Goal: Task Accomplishment & Management: Manage account settings

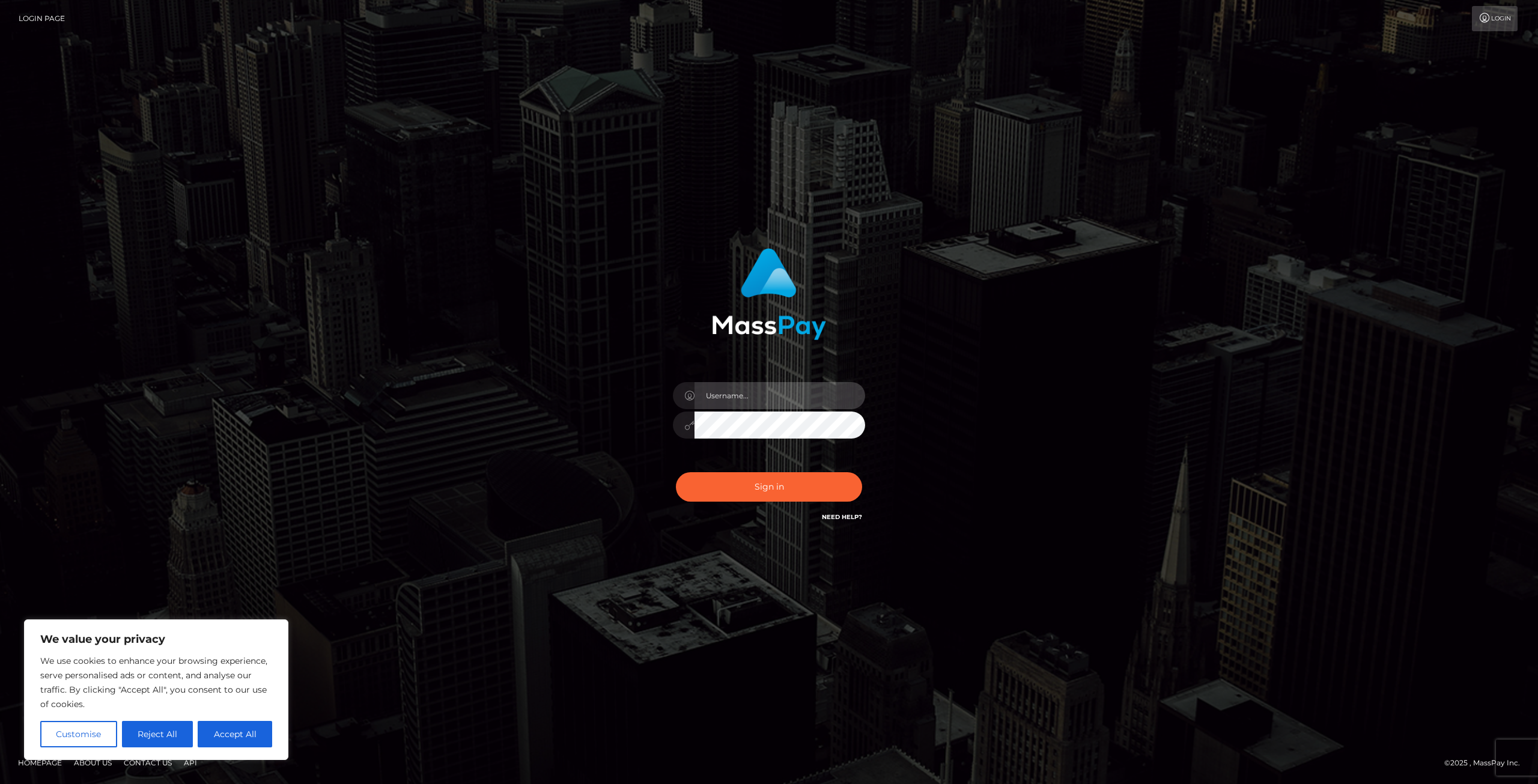
click at [742, 393] on input "text" at bounding box center [779, 395] width 171 height 27
type input "[EMAIL_ADDRESS][DOMAIN_NAME]"
click at [808, 491] on button "Sign in" at bounding box center [769, 487] width 186 height 29
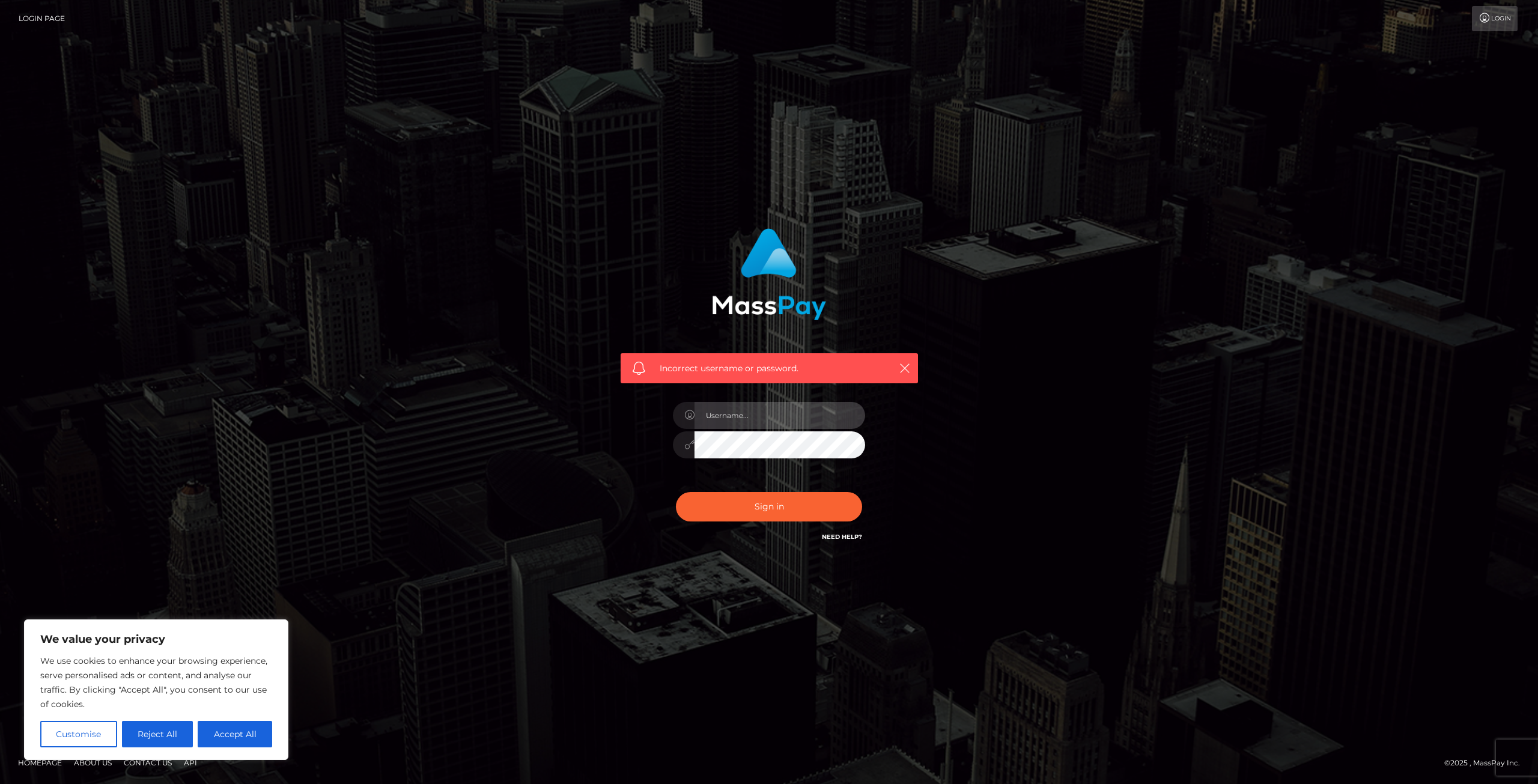
click at [787, 418] on input "text" at bounding box center [779, 415] width 171 height 27
click at [263, 737] on button "Accept All" at bounding box center [234, 734] width 74 height 26
checkbox input "true"
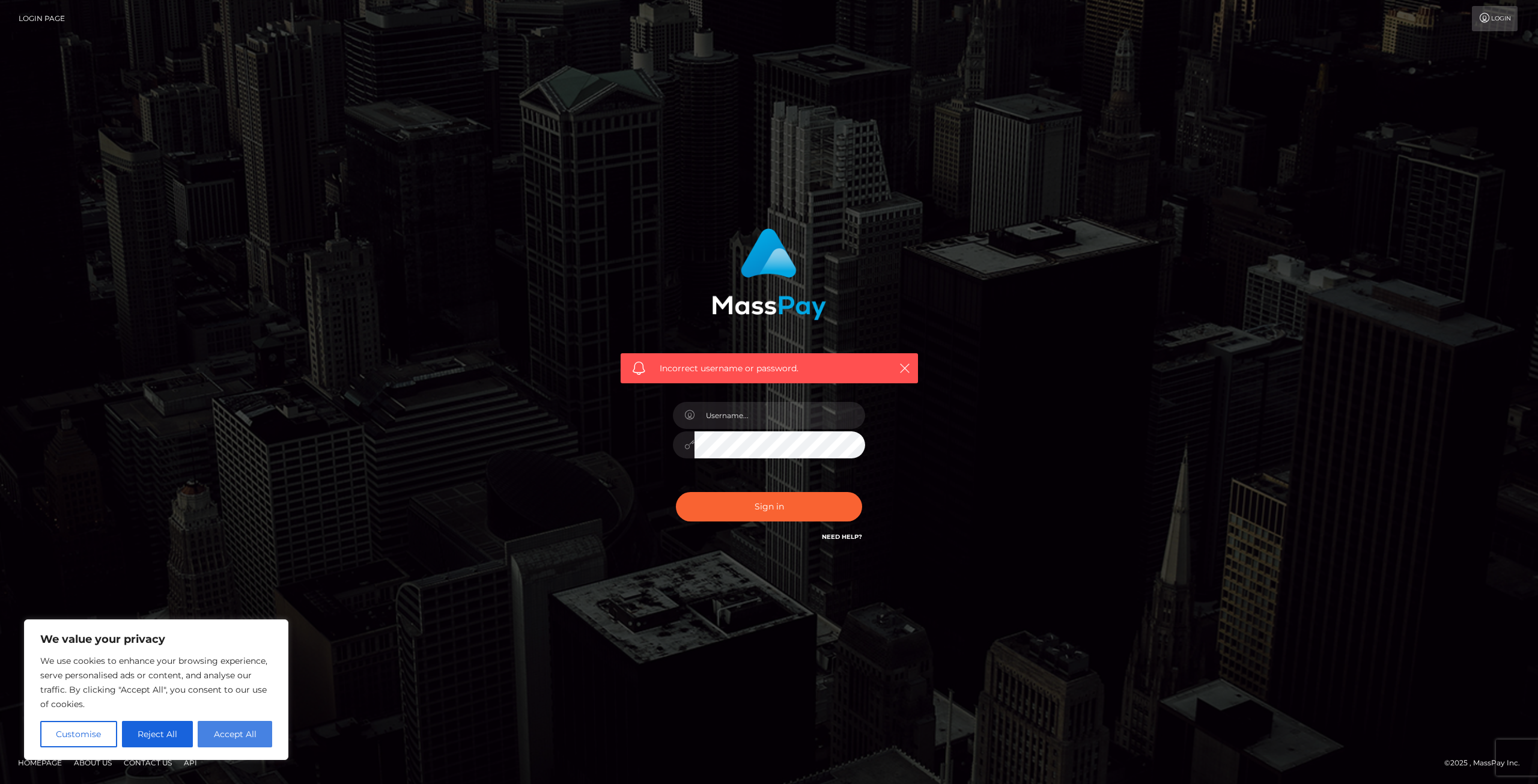
checkbox input "true"
